Goal: Information Seeking & Learning: Learn about a topic

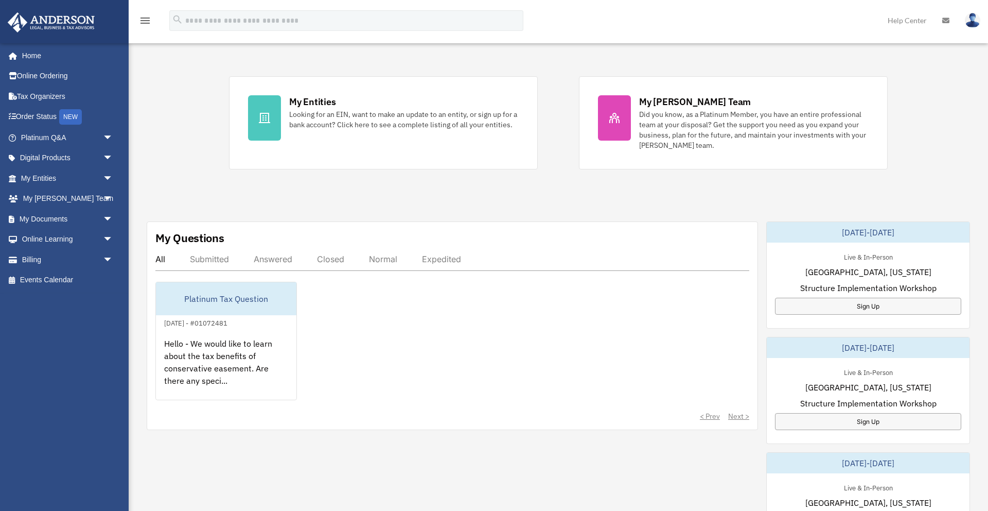
scroll to position [171, 0]
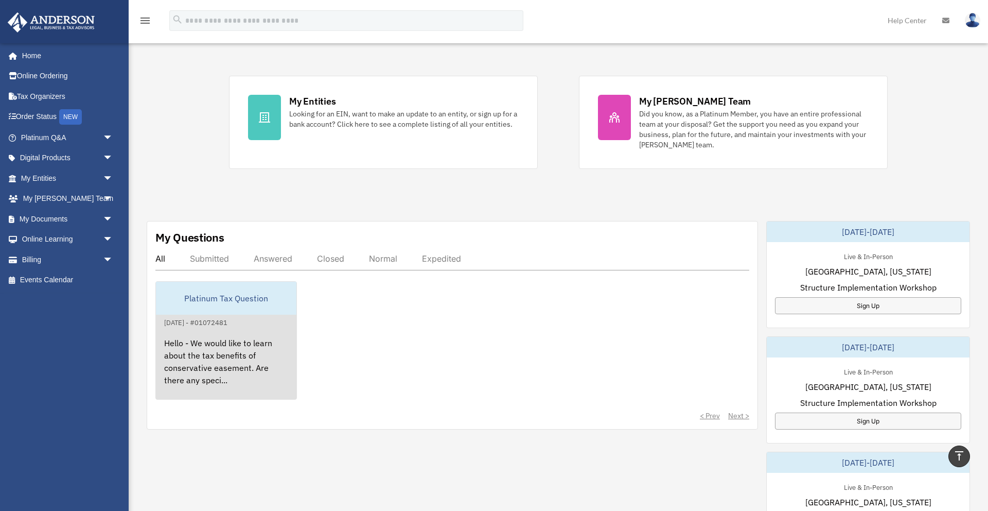
click at [240, 349] on div "Hello - We would like to learn about the tax benefits of conservative easement.…" at bounding box center [226, 368] width 141 height 80
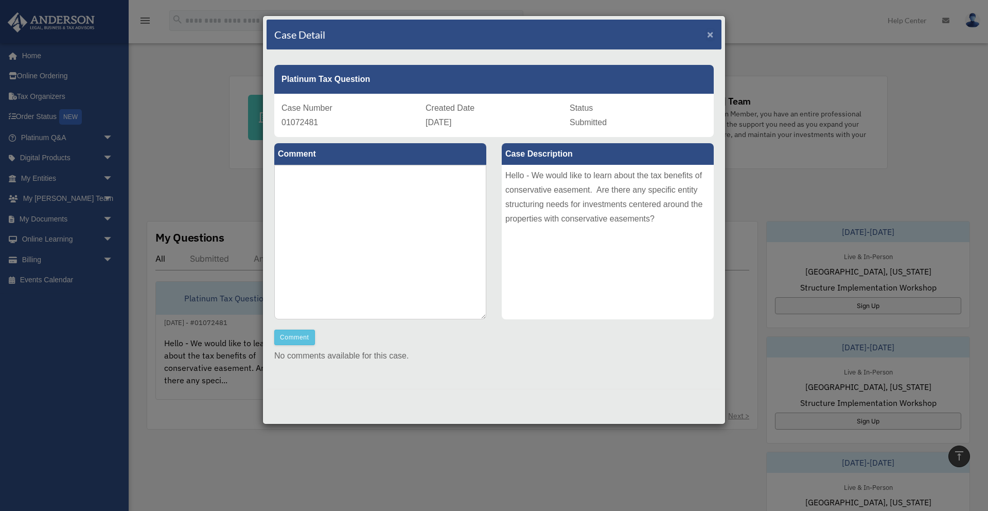
click at [710, 34] on span "×" at bounding box center [710, 34] width 7 height 12
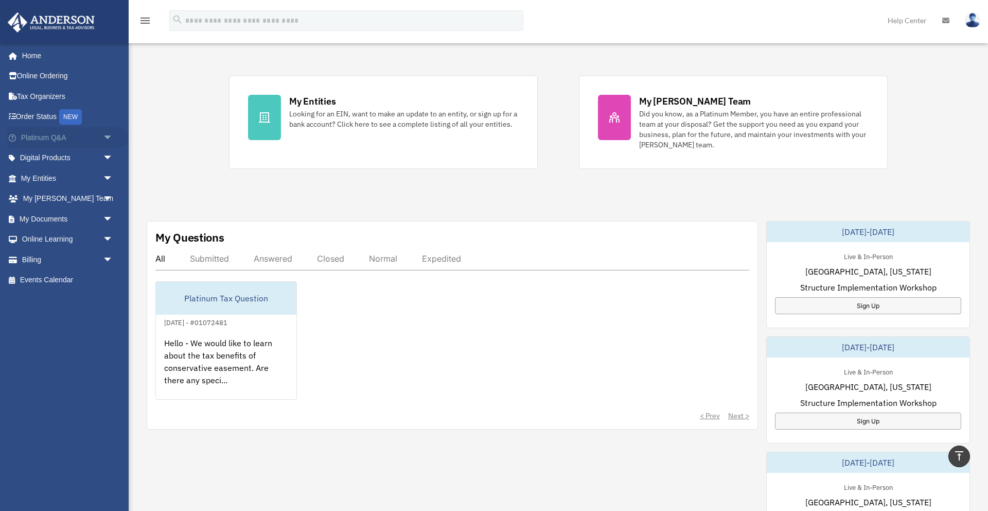
click at [55, 140] on link "Platinum Q&A arrow_drop_down" at bounding box center [68, 137] width 122 height 21
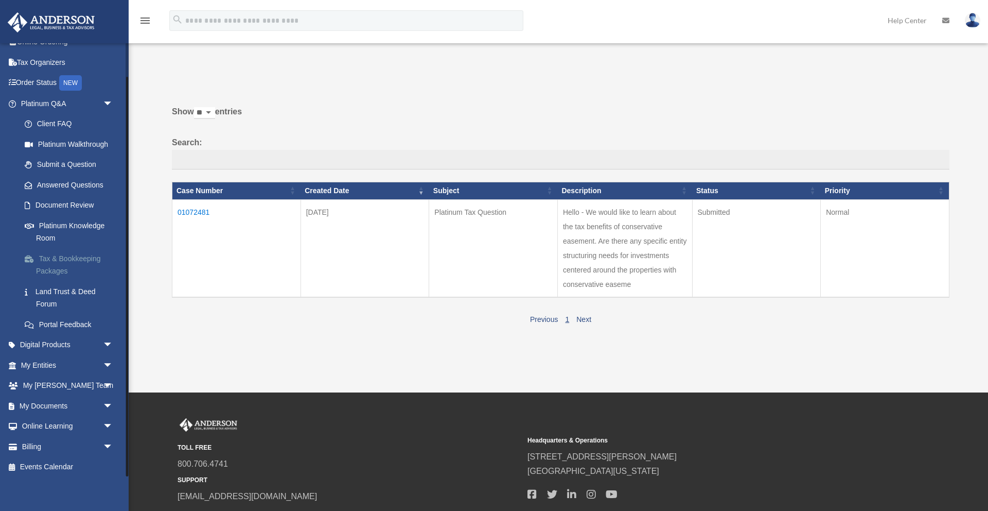
scroll to position [37, 0]
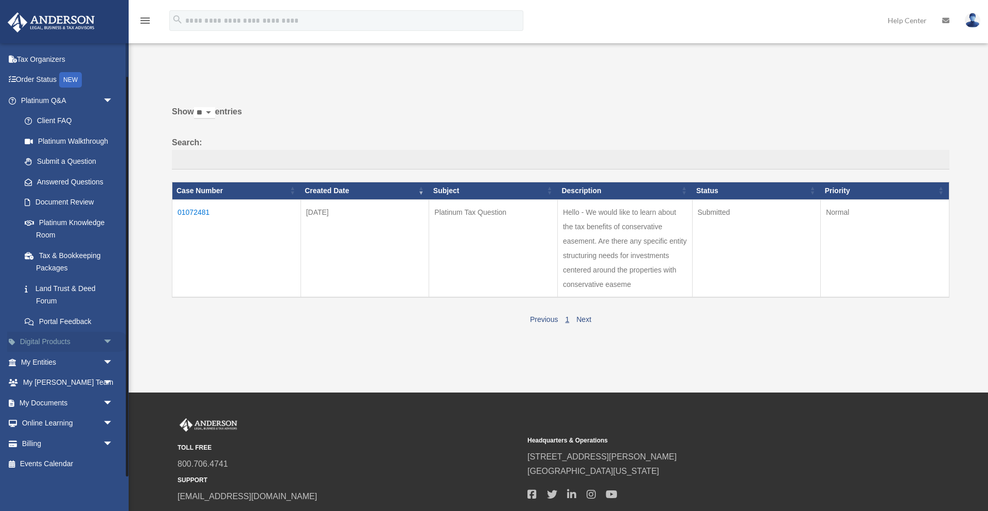
click at [111, 342] on span "arrow_drop_down" at bounding box center [113, 342] width 21 height 21
click at [108, 341] on span "arrow_drop_up" at bounding box center [113, 342] width 21 height 21
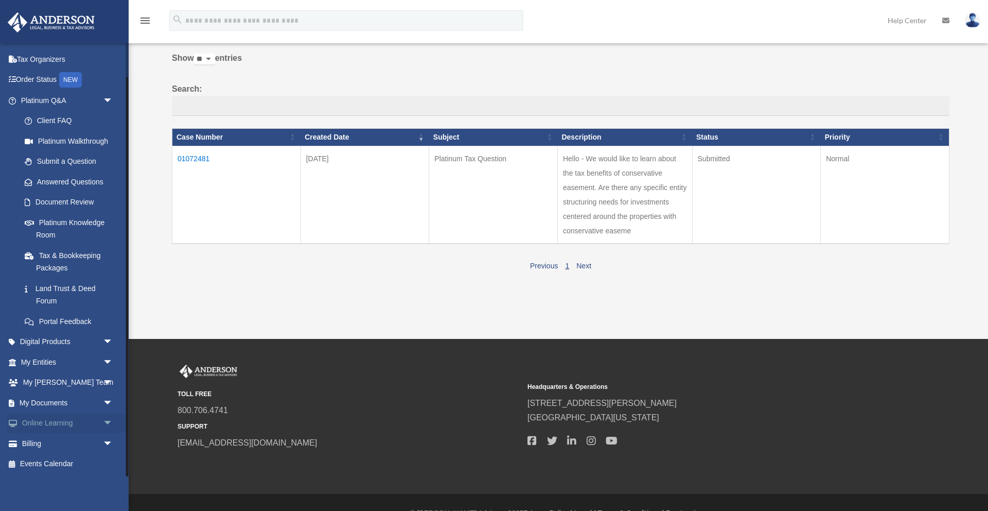
scroll to position [54, 0]
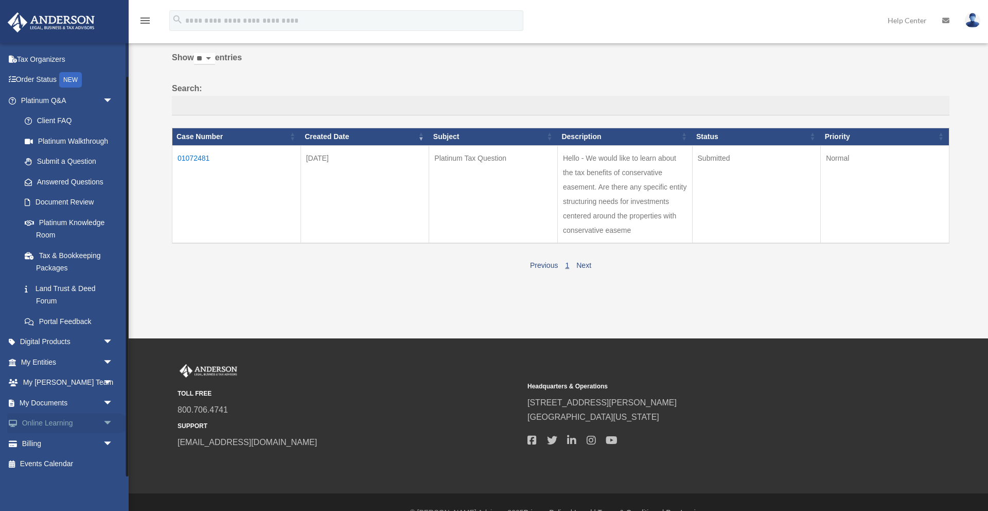
click at [108, 421] on span "arrow_drop_down" at bounding box center [113, 423] width 21 height 21
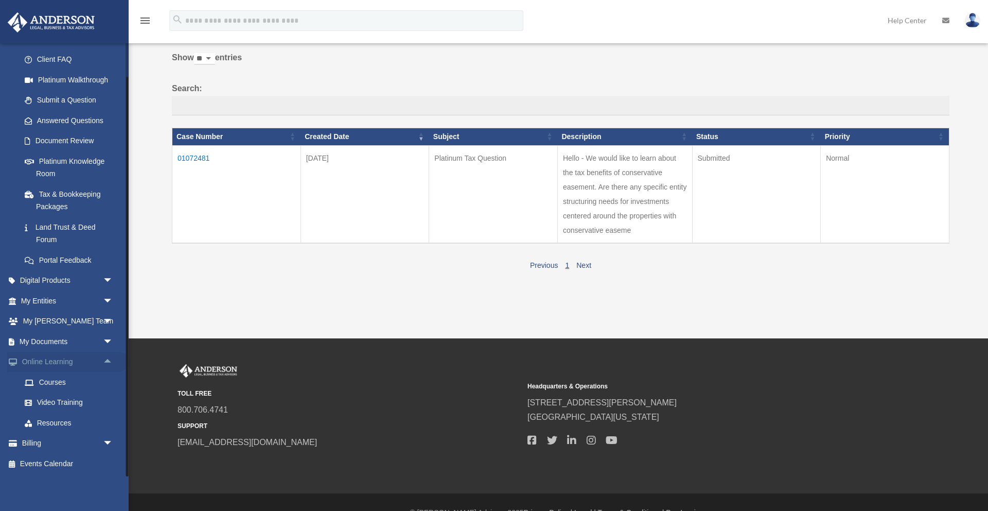
click at [106, 361] on span "arrow_drop_up" at bounding box center [113, 362] width 21 height 21
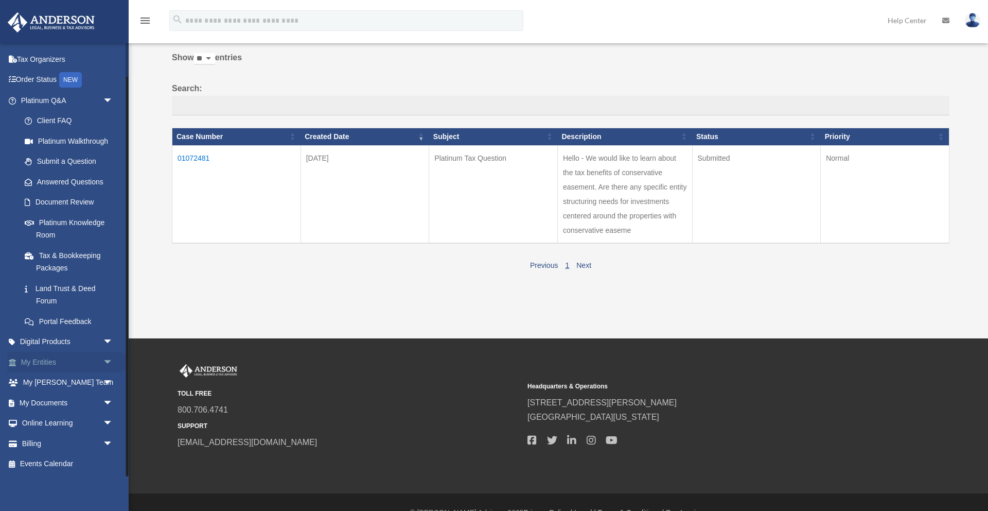
scroll to position [37, 0]
click at [109, 382] on span "arrow_drop_down" at bounding box center [113, 382] width 21 height 21
click at [109, 382] on span "arrow_drop_up" at bounding box center [113, 382] width 21 height 21
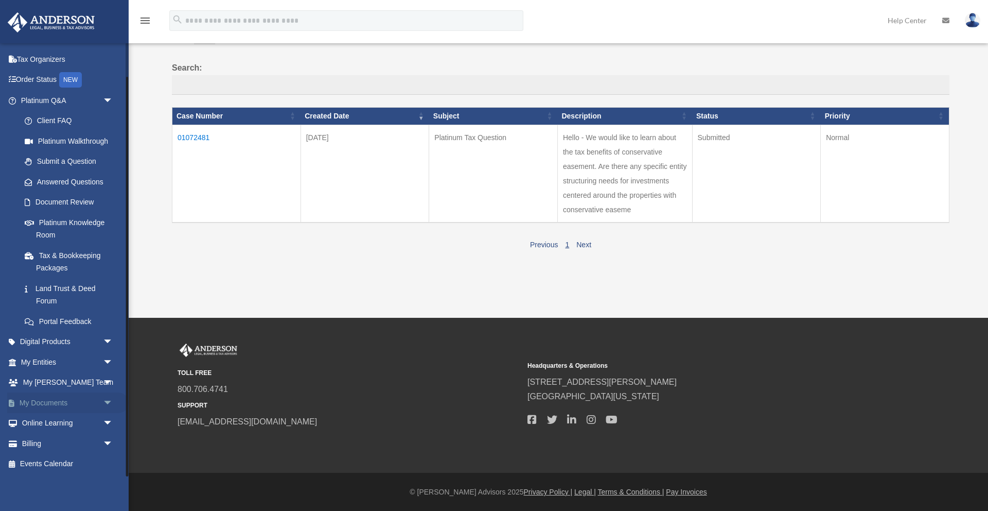
click at [109, 401] on span "arrow_drop_down" at bounding box center [113, 402] width 21 height 21
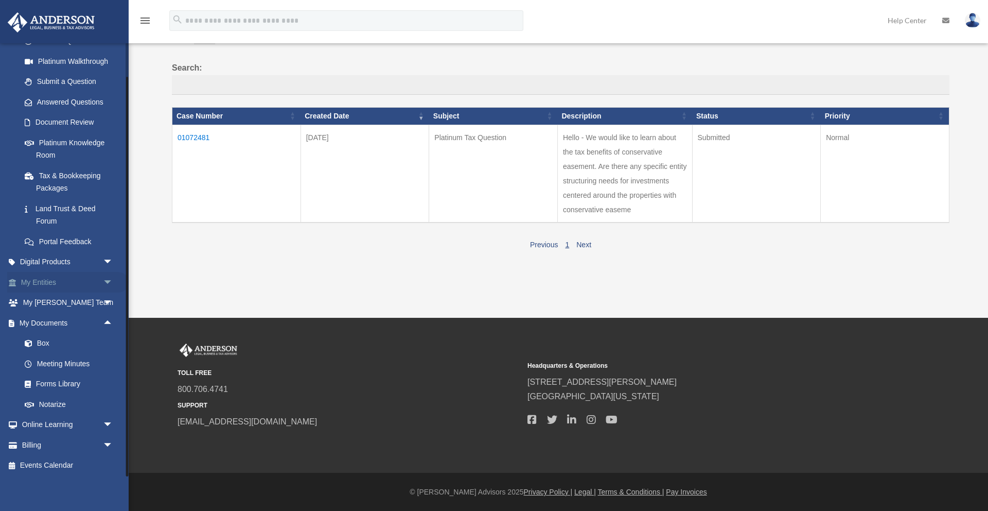
scroll to position [118, 0]
click at [110, 279] on span "arrow_drop_down" at bounding box center [113, 280] width 21 height 21
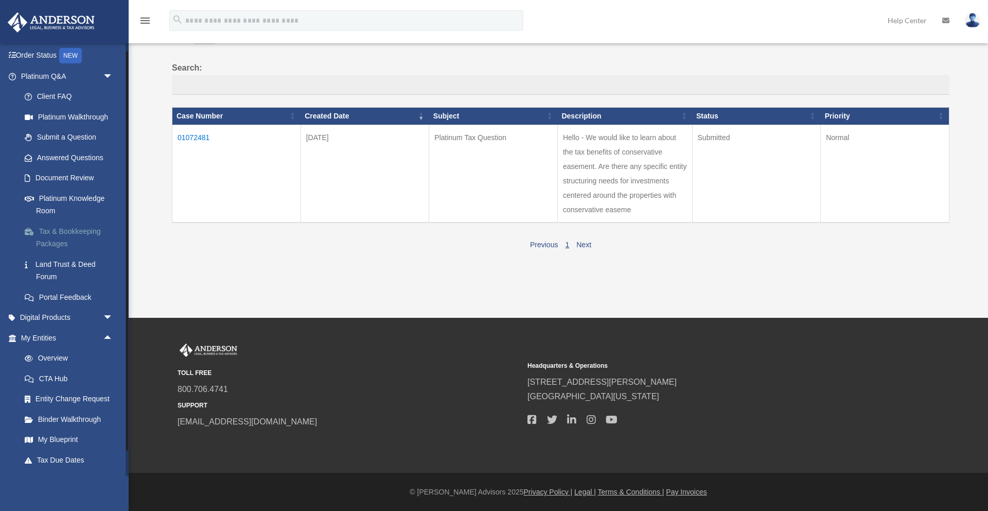
scroll to position [57, 0]
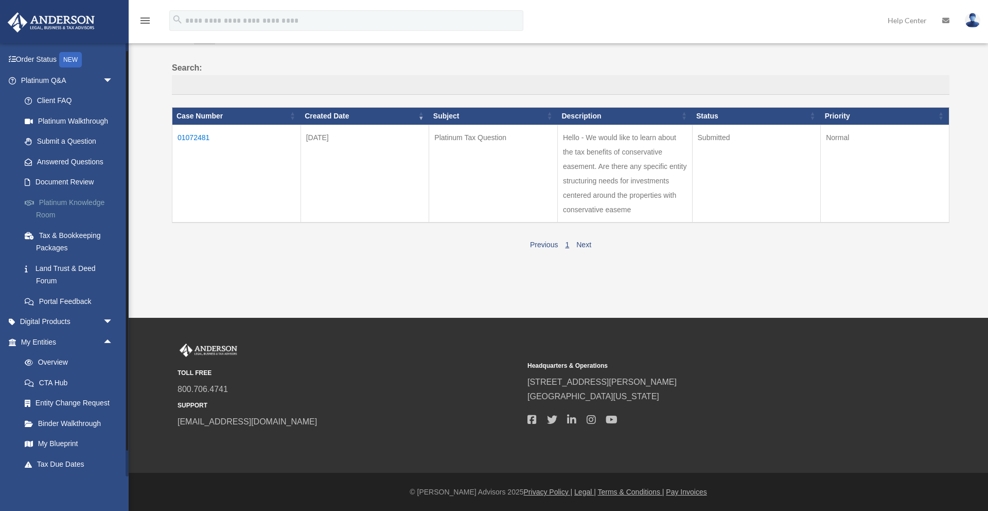
click at [59, 200] on link "Platinum Knowledge Room" at bounding box center [71, 208] width 114 height 33
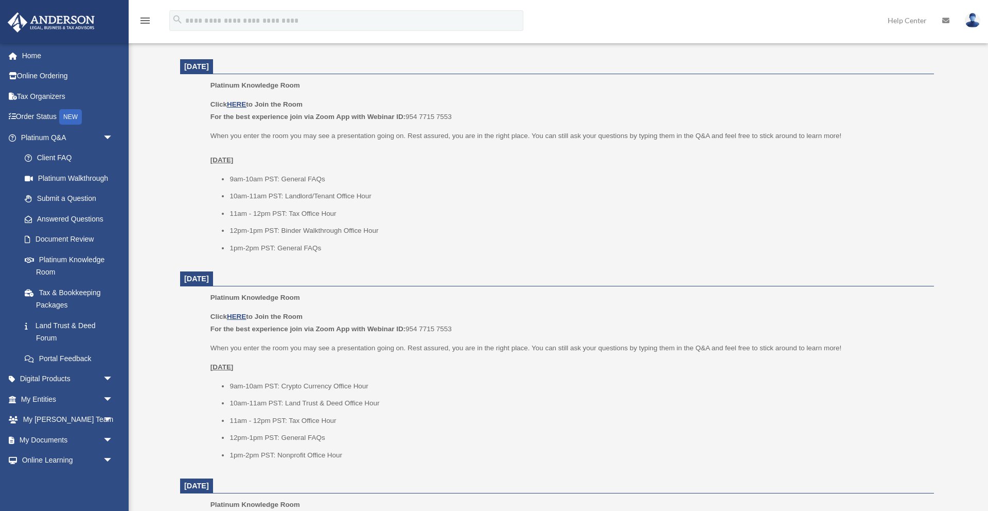
scroll to position [399, 0]
click at [239, 102] on u "HERE" at bounding box center [236, 104] width 19 height 8
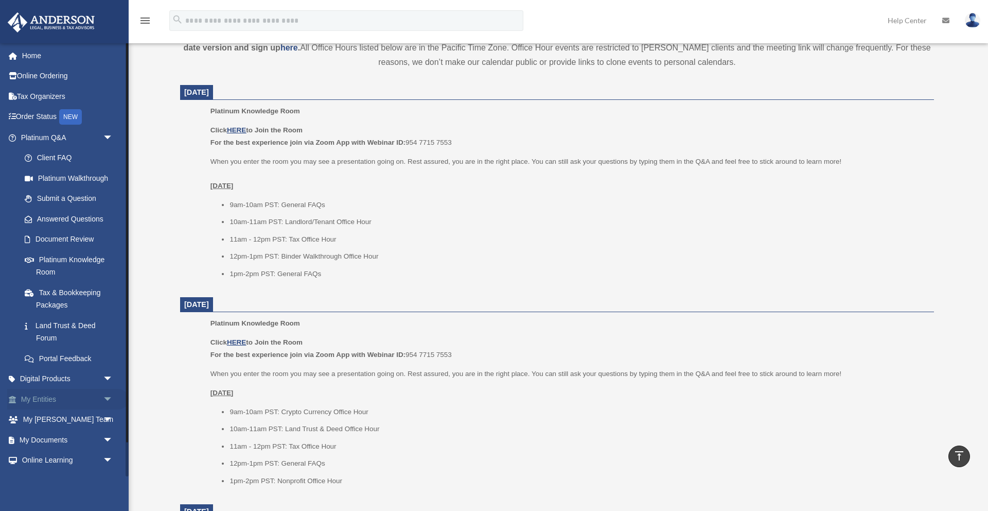
scroll to position [373, 0]
